Goal: Task Accomplishment & Management: Use online tool/utility

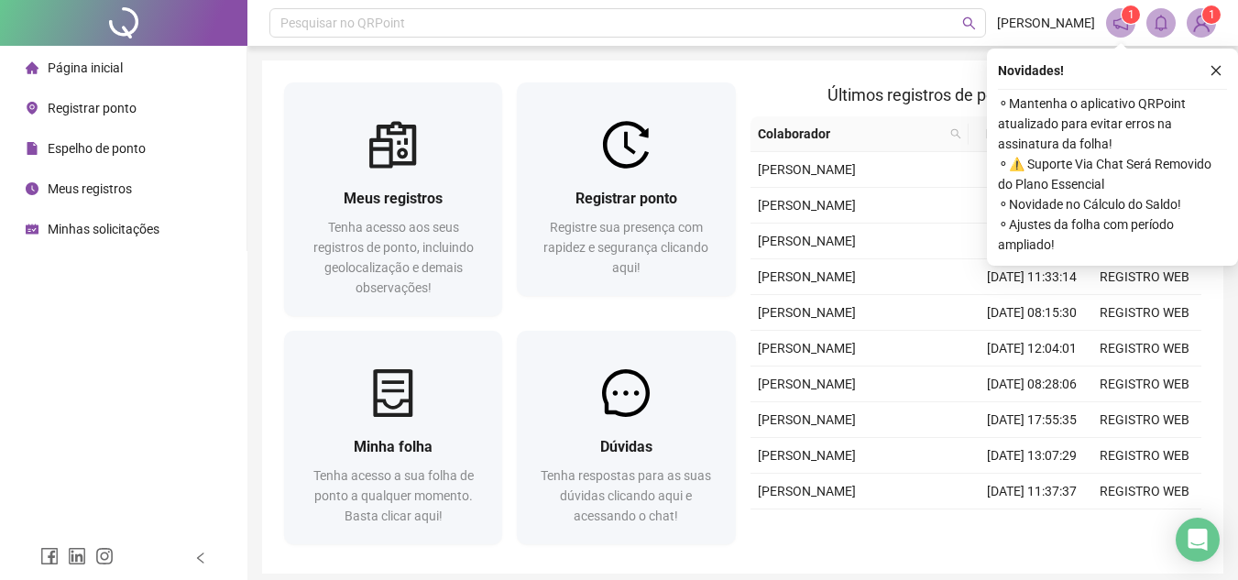
click at [88, 110] on span "Registrar ponto" at bounding box center [92, 108] width 89 height 15
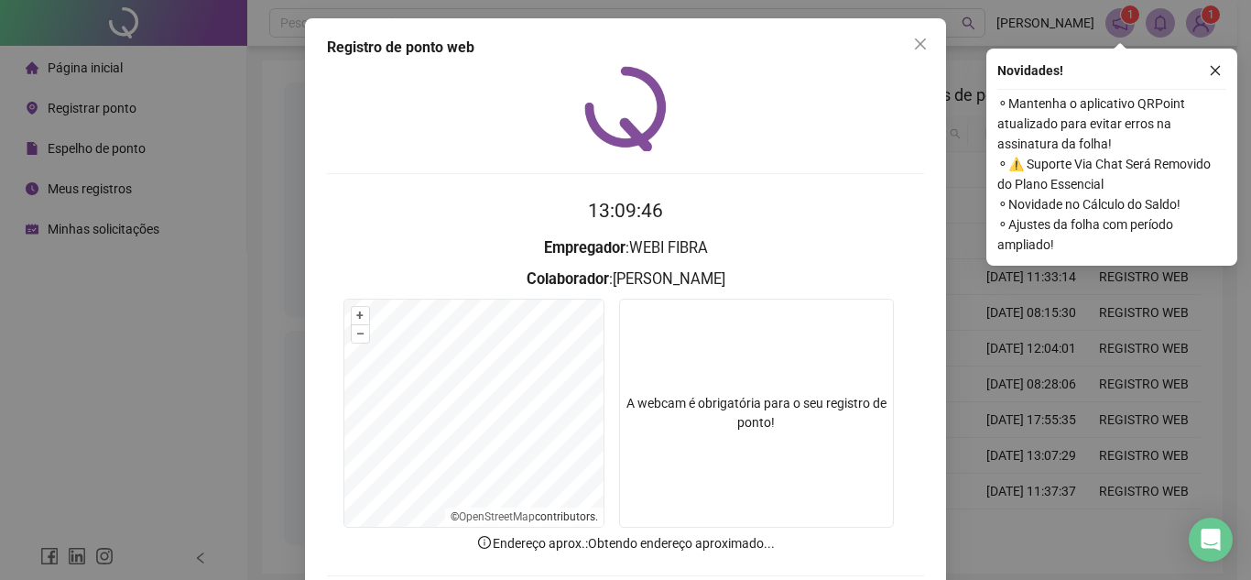
scroll to position [92, 0]
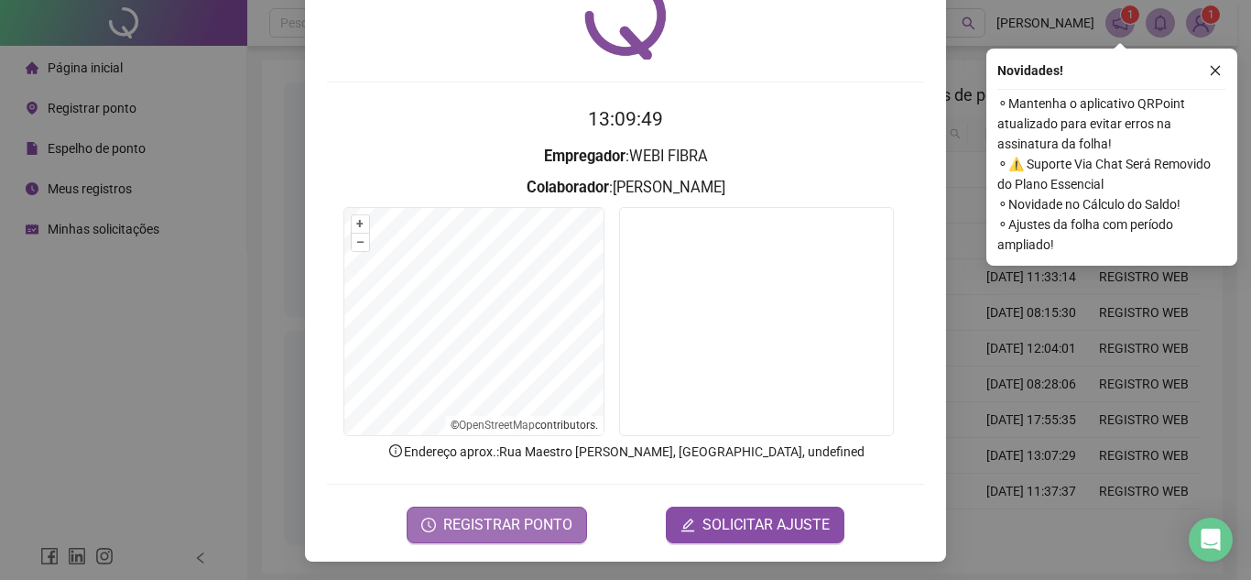
click at [534, 529] on span "REGISTRAR PONTO" at bounding box center [507, 525] width 129 height 22
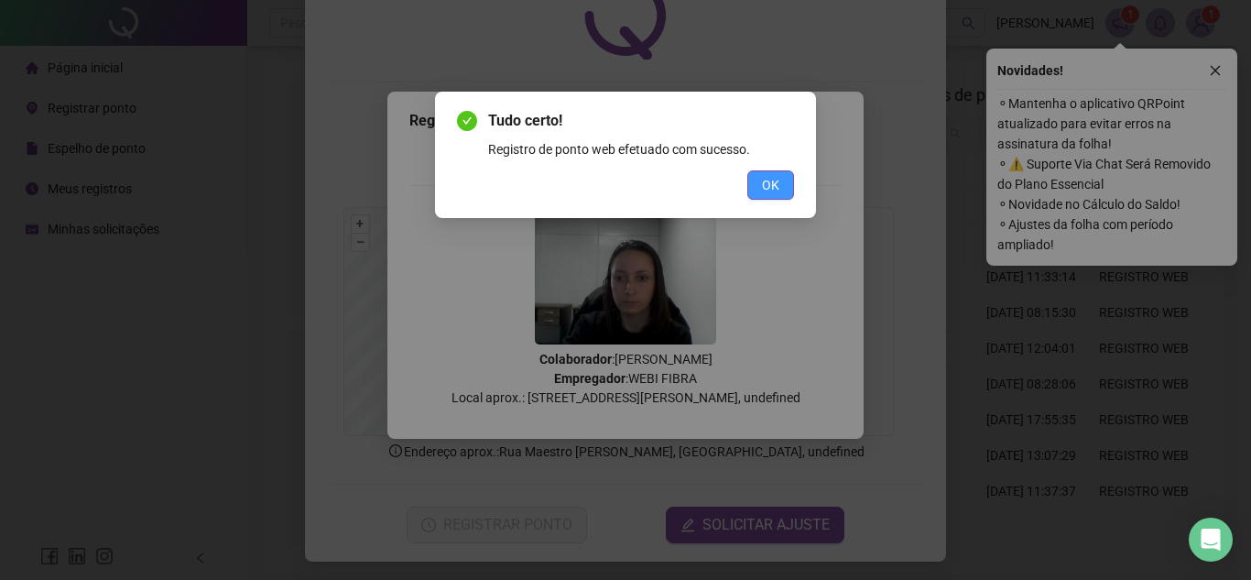
click at [767, 189] on span "OK" at bounding box center [770, 185] width 17 height 20
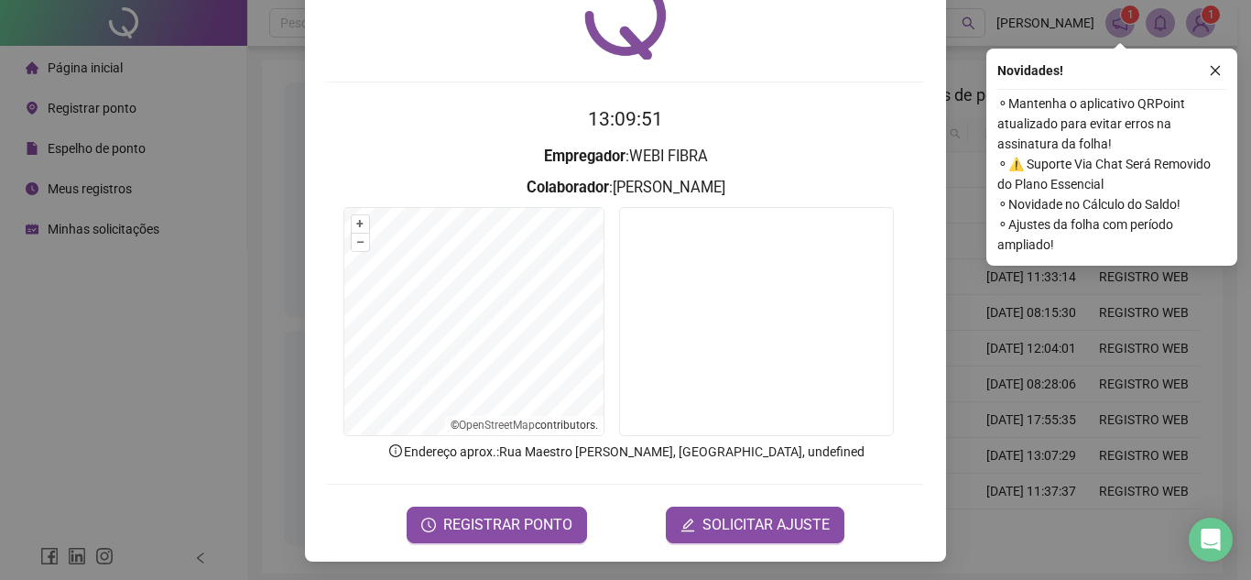
scroll to position [0, 0]
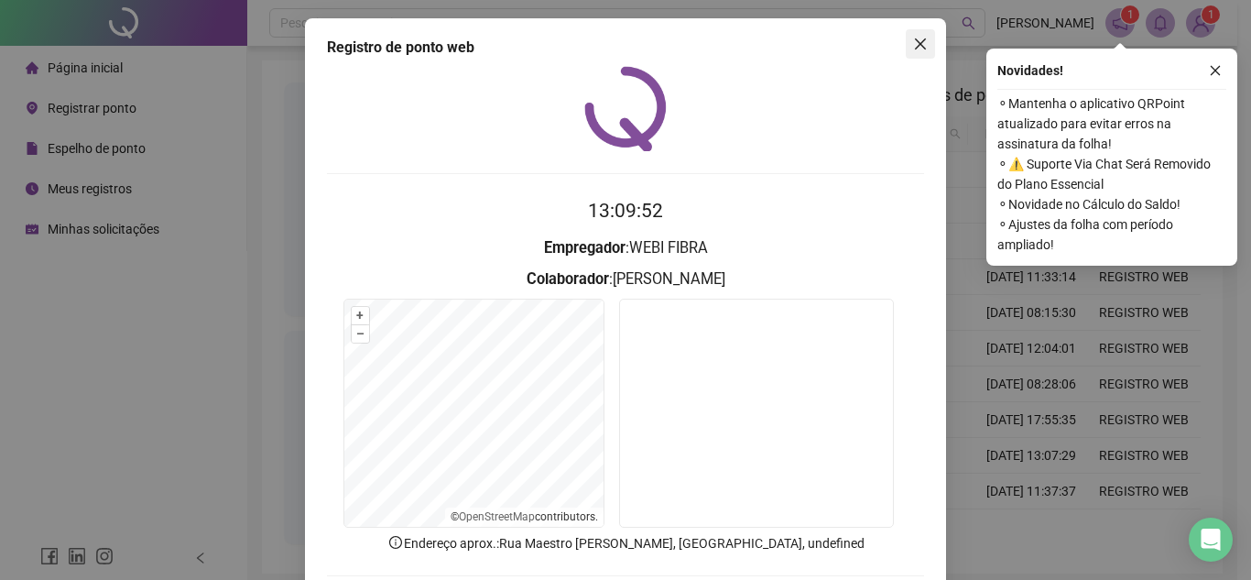
click at [913, 39] on icon "close" at bounding box center [920, 44] width 15 height 15
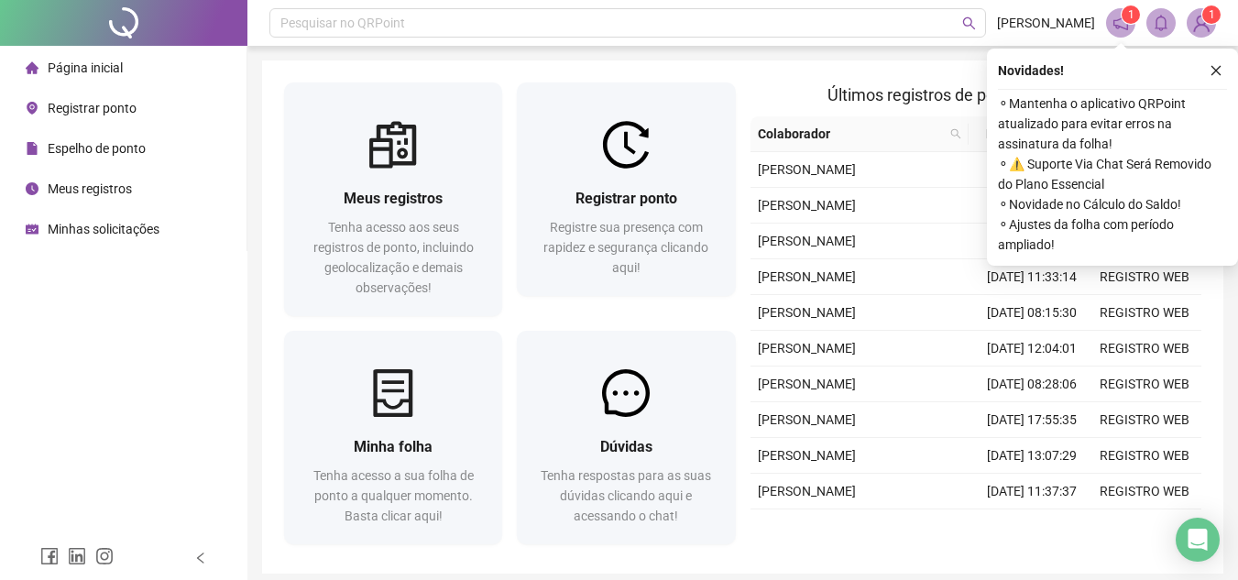
click at [120, 201] on div "Meus registros" at bounding box center [79, 188] width 106 height 37
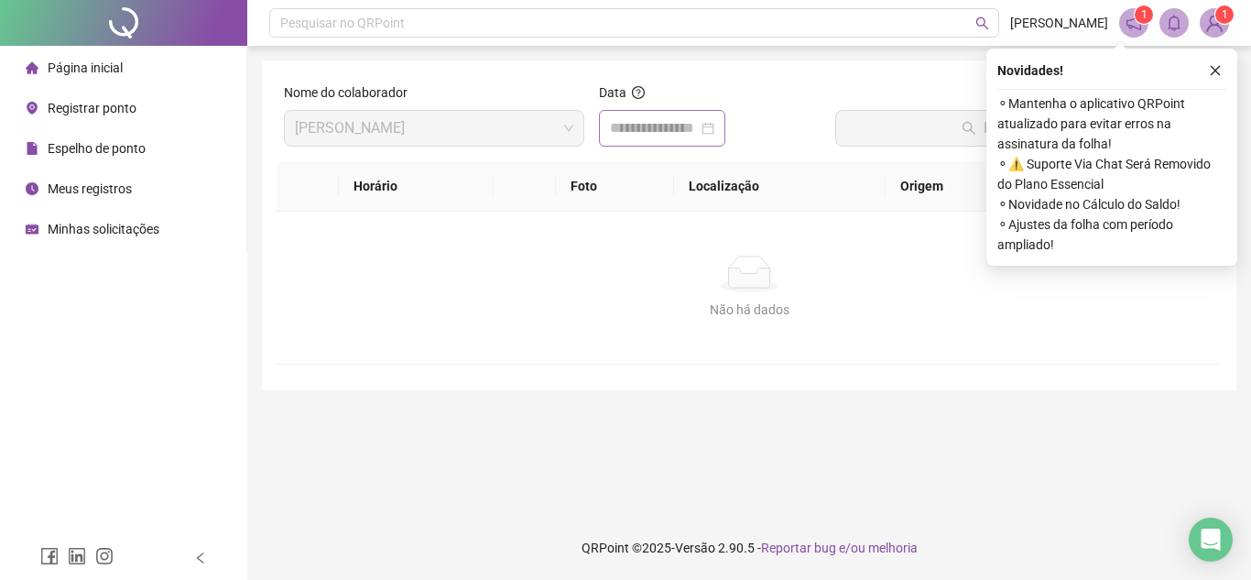
click at [715, 132] on div at bounding box center [662, 128] width 104 height 22
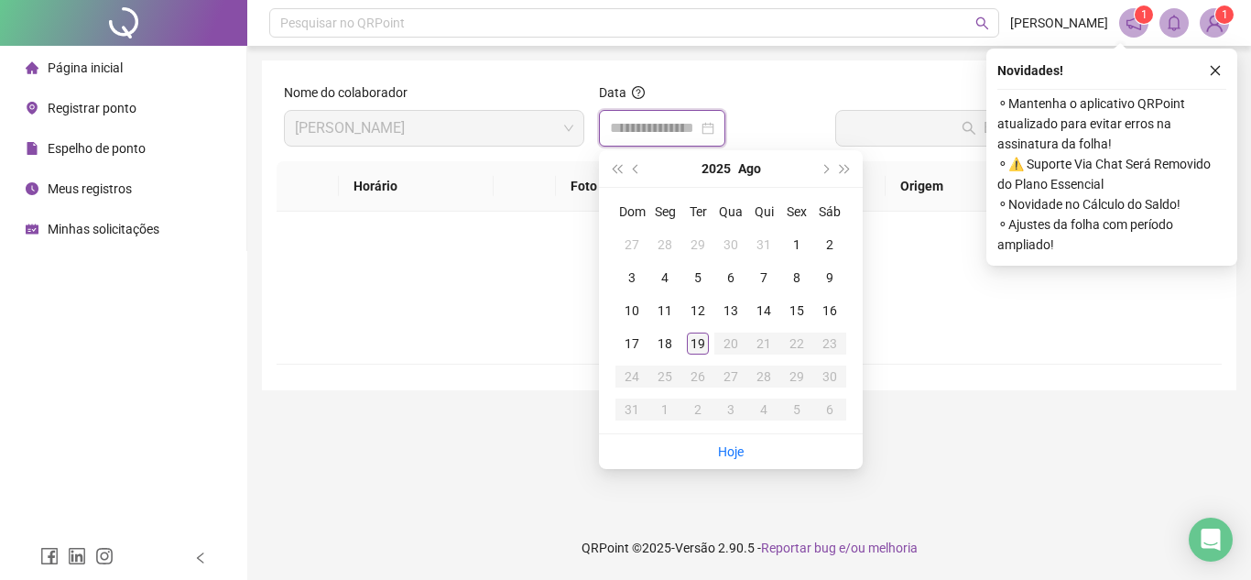
type input "**********"
click at [699, 343] on div "19" at bounding box center [698, 344] width 22 height 22
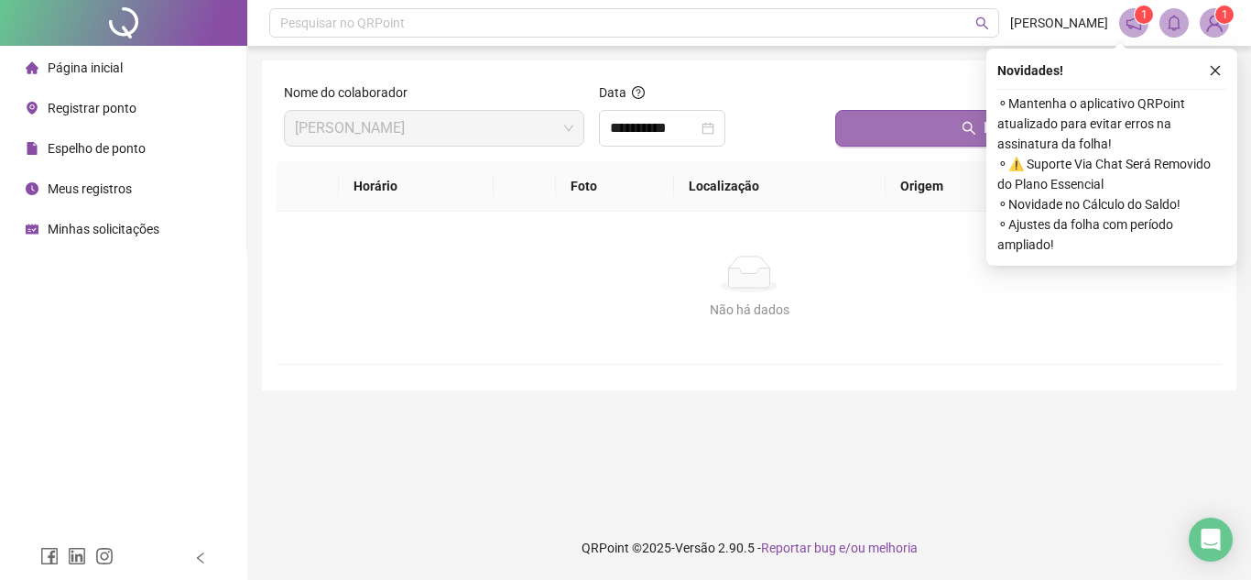
click at [967, 117] on button "Buscar registros" at bounding box center [1024, 128] width 379 height 37
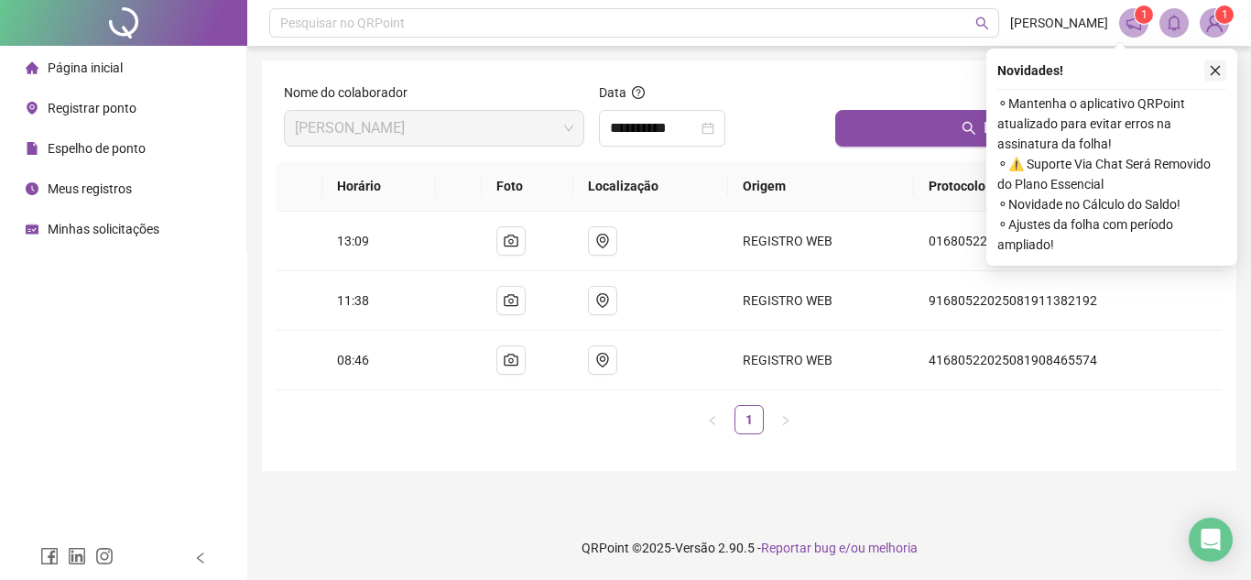
click at [1209, 67] on icon "close" at bounding box center [1215, 70] width 13 height 13
